Goal: Check status: Check status

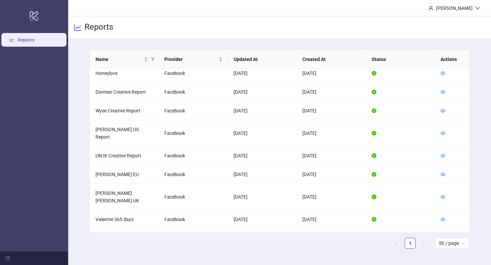
scroll to position [170, 0]
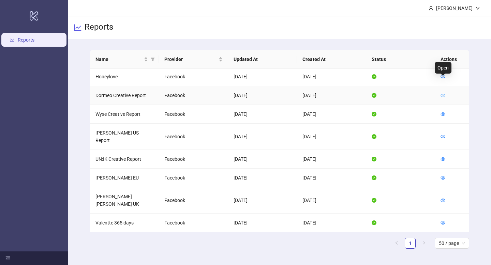
click at [442, 94] on icon "eye" at bounding box center [442, 95] width 5 height 3
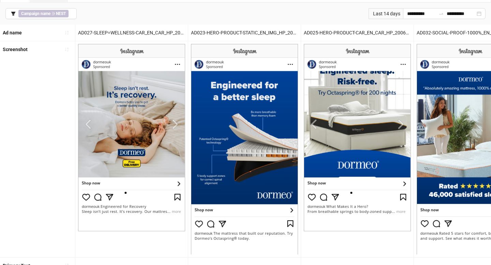
scroll to position [40, 0]
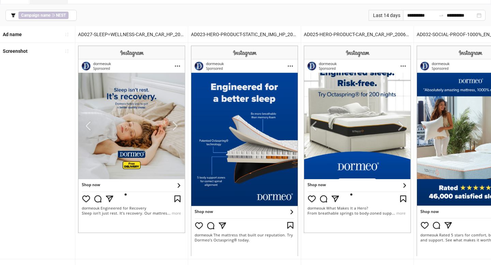
click at [393, 16] on div "Last 14 days" at bounding box center [385, 15] width 34 height 11
click at [417, 15] on input "**********" at bounding box center [421, 15] width 29 height 7
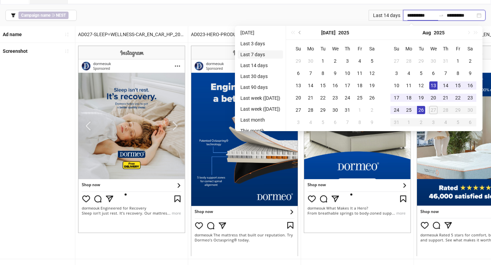
type input "**********"
click at [259, 55] on li "Last 7 days" at bounding box center [259, 54] width 45 height 8
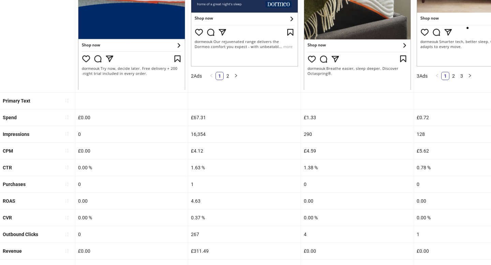
scroll to position [211, 0]
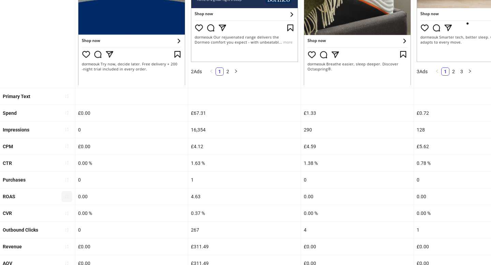
click at [68, 197] on icon "sort-ascending" at bounding box center [66, 196] width 5 height 5
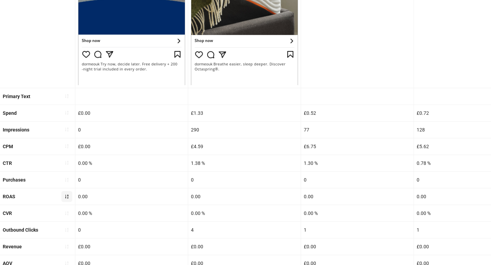
click at [68, 198] on icon "sort-ascending" at bounding box center [66, 196] width 5 height 5
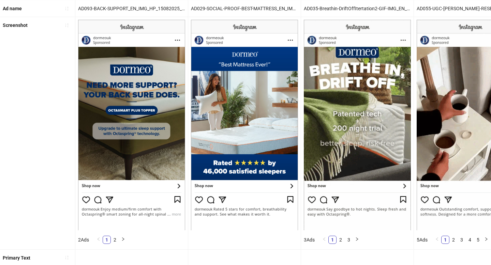
scroll to position [59, 0]
